Goal: Transaction & Acquisition: Purchase product/service

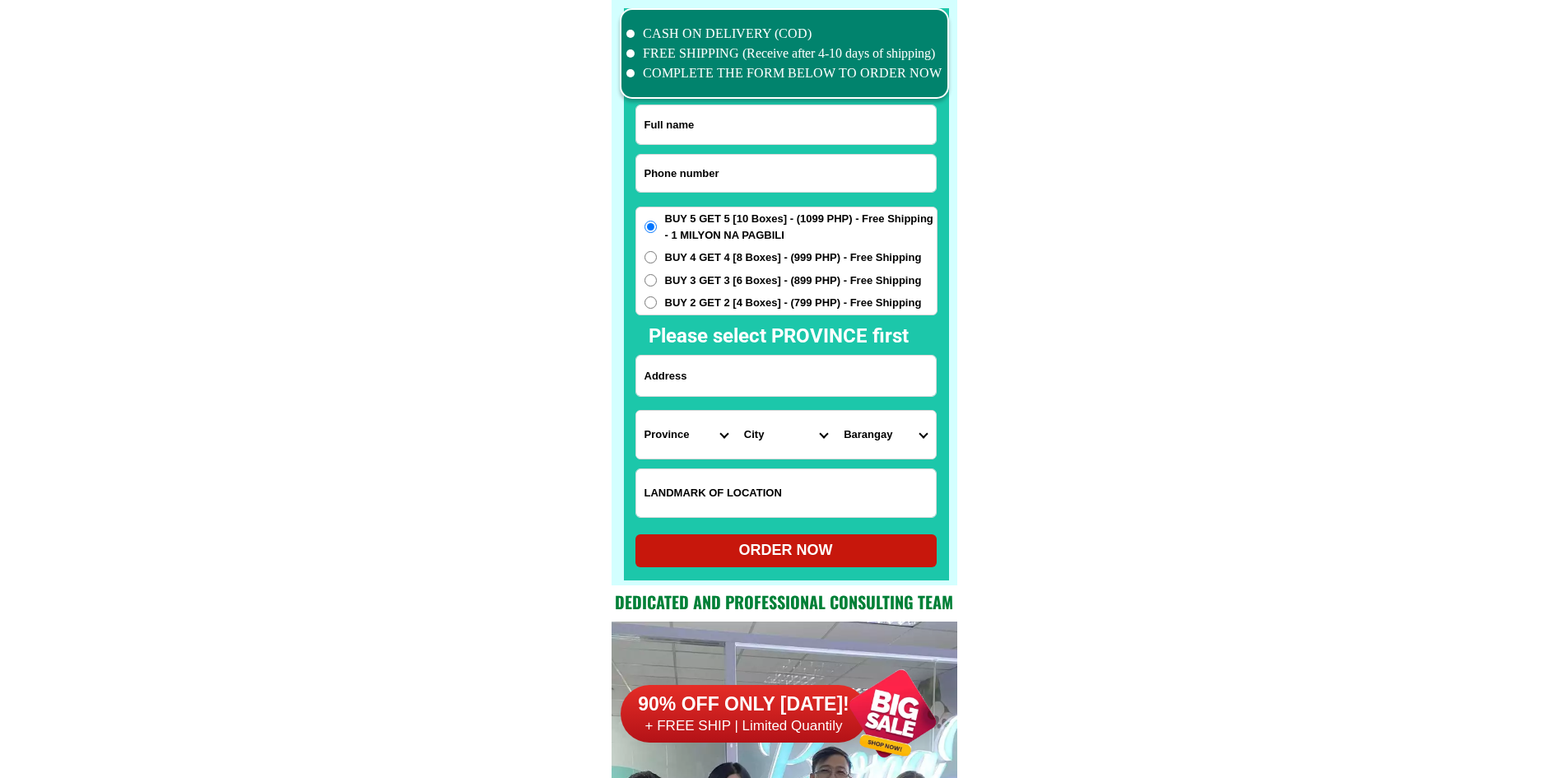
scroll to position [12796, 0]
drag, startPoint x: 772, startPoint y: 176, endPoint x: 723, endPoint y: 2, distance: 180.8
click at [772, 176] on input "Input phone_number" at bounding box center [786, 173] width 300 height 37
paste input "09560610264"
type input "09560610264"
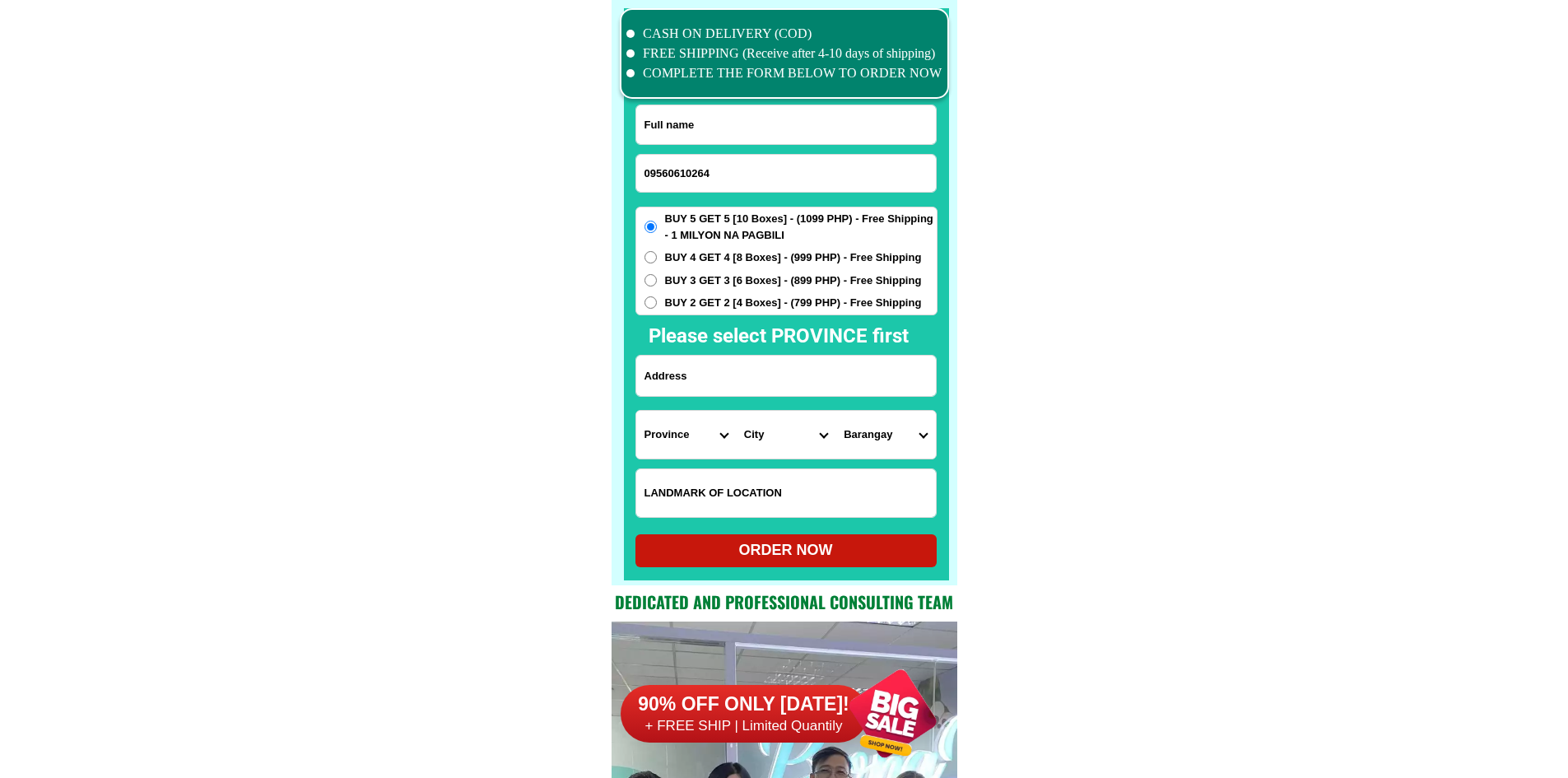
click at [713, 121] on input "Input full_name" at bounding box center [786, 124] width 300 height 38
paste input "[PERSON_NAME]"
type input "[PERSON_NAME]"
click at [747, 362] on input "Input address" at bounding box center [786, 375] width 300 height 40
paste input "address : [GEOGRAPHIC_DATA], [GEOGRAPHIC_DATA] near [GEOGRAPHIC_DATA]"
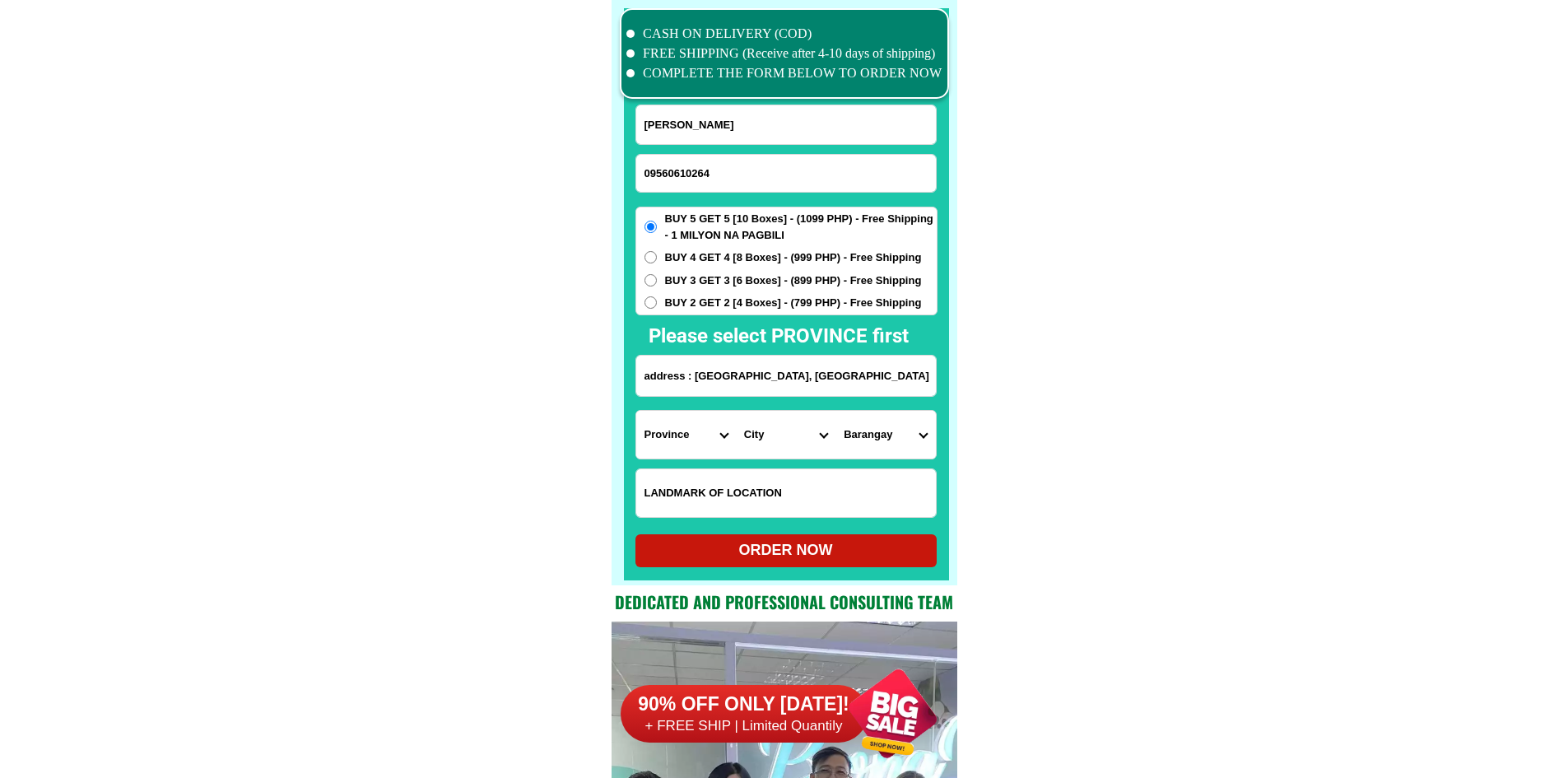
scroll to position [0, 16]
type input "address : [GEOGRAPHIC_DATA], [GEOGRAPHIC_DATA] near [GEOGRAPHIC_DATA]"
click at [738, 256] on span "BUY 4 GET 4 [8 Boxes] - (999 PHP) - Free Shipping" at bounding box center [793, 258] width 257 height 16
click at [657, 256] on input "BUY 4 GET 4 [8 Boxes] - (999 PHP) - Free Shipping" at bounding box center [651, 258] width 13 height 13
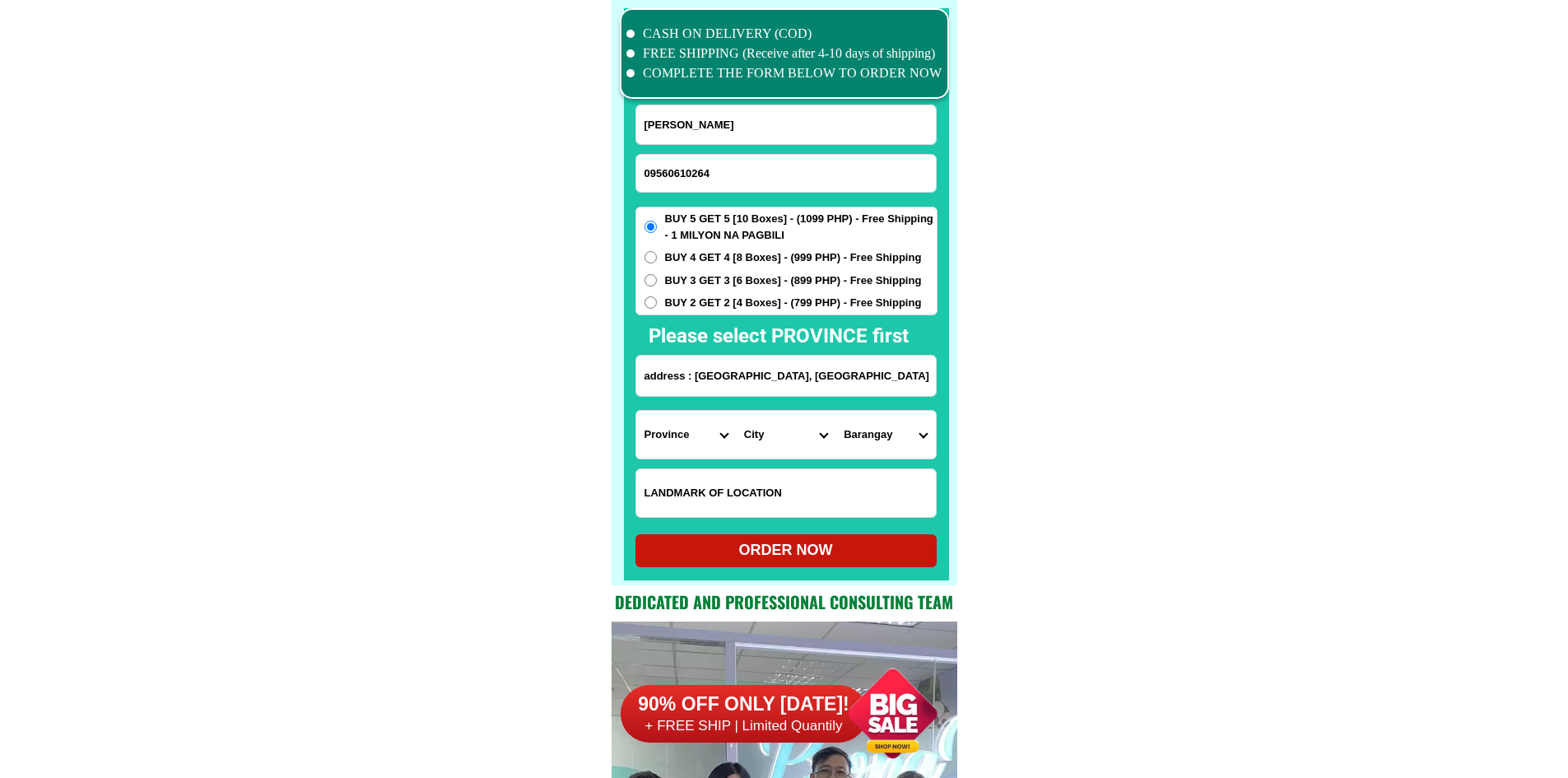
radio input "true"
click at [679, 447] on select "Province [GEOGRAPHIC_DATA] [GEOGRAPHIC_DATA] [GEOGRAPHIC_DATA] [GEOGRAPHIC_DATA…" at bounding box center [686, 435] width 100 height 47
select select "63_480"
click at [637, 411] on select "Province [GEOGRAPHIC_DATA] [GEOGRAPHIC_DATA] [GEOGRAPHIC_DATA] [GEOGRAPHIC_DATA…" at bounding box center [686, 435] width 100 height 47
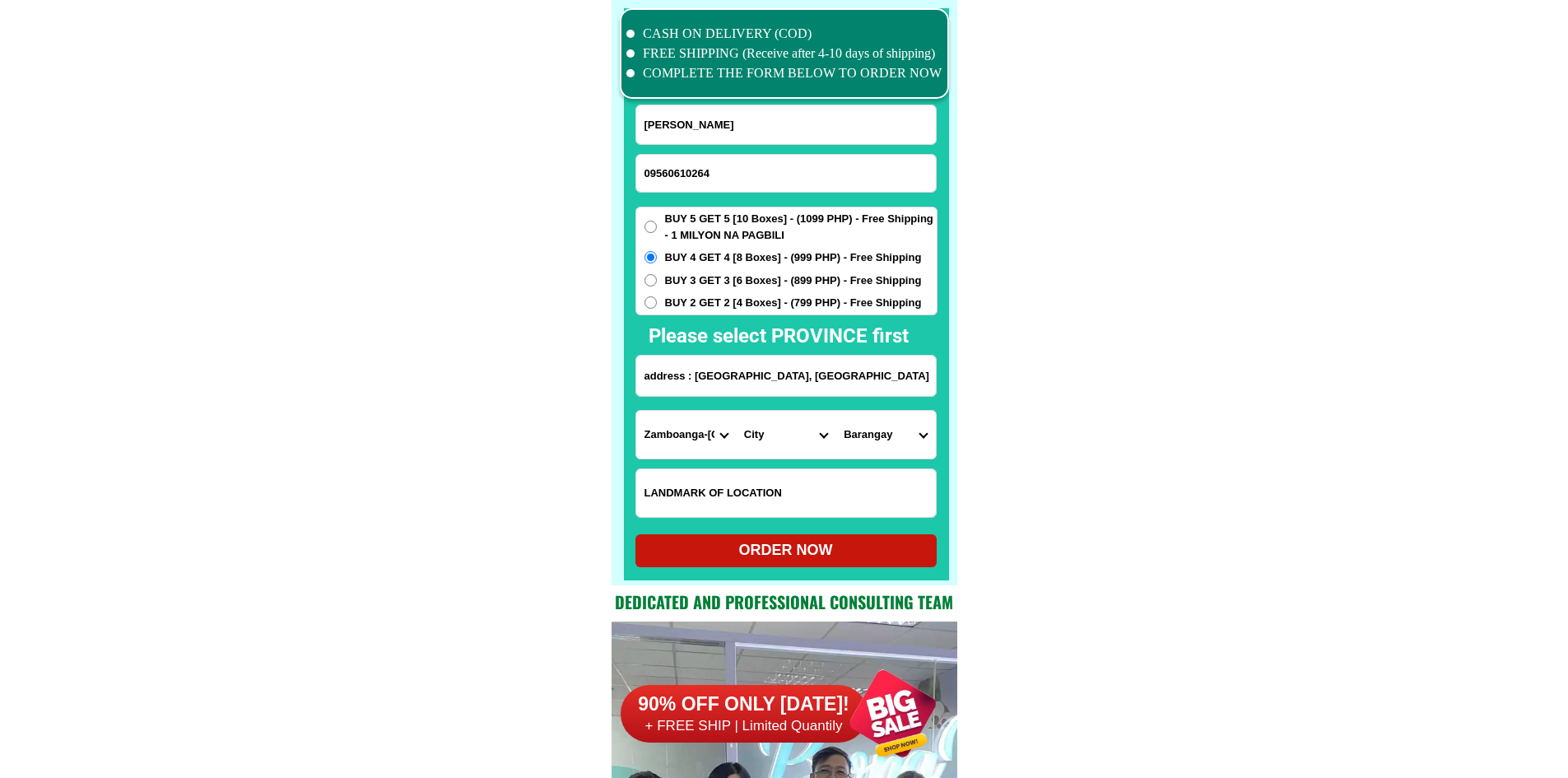
click at [773, 442] on select "City Buug Diplahan [PERSON_NAME] Kabasalan Mabuhay [GEOGRAPHIC_DATA] Naga [GEOG…" at bounding box center [785, 435] width 100 height 47
select select "63_4804593"
click at [914, 451] on select "Barangay Bagong silang Balagon Balingasan Balucanan Bataan Batu Buyogan Camanga…" at bounding box center [885, 435] width 100 height 47
select select "63_48045935840"
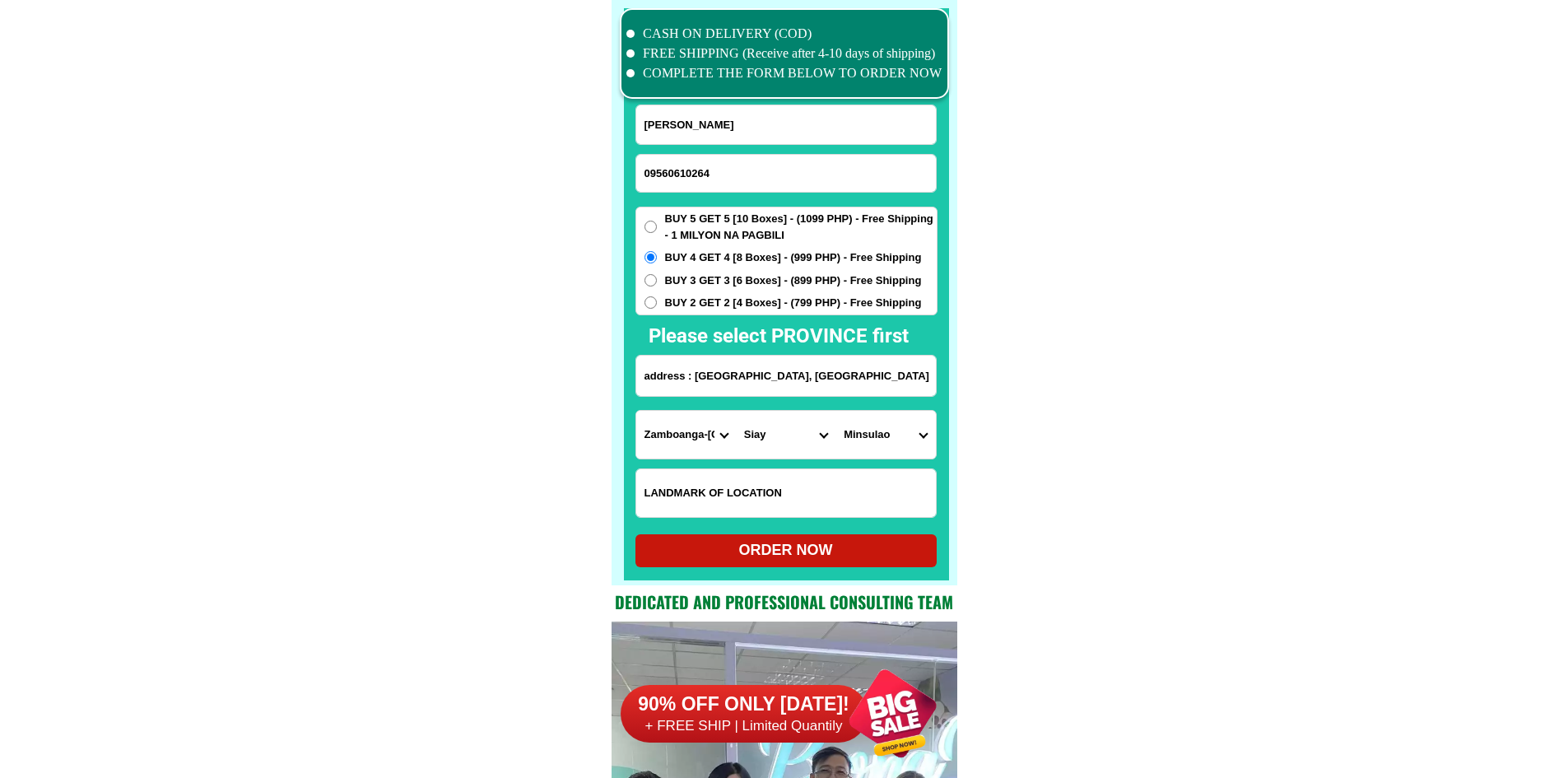
click at [843, 541] on div "ORDER NOW" at bounding box center [786, 551] width 301 height 33
radio input "true"
